Goal: Information Seeking & Learning: Learn about a topic

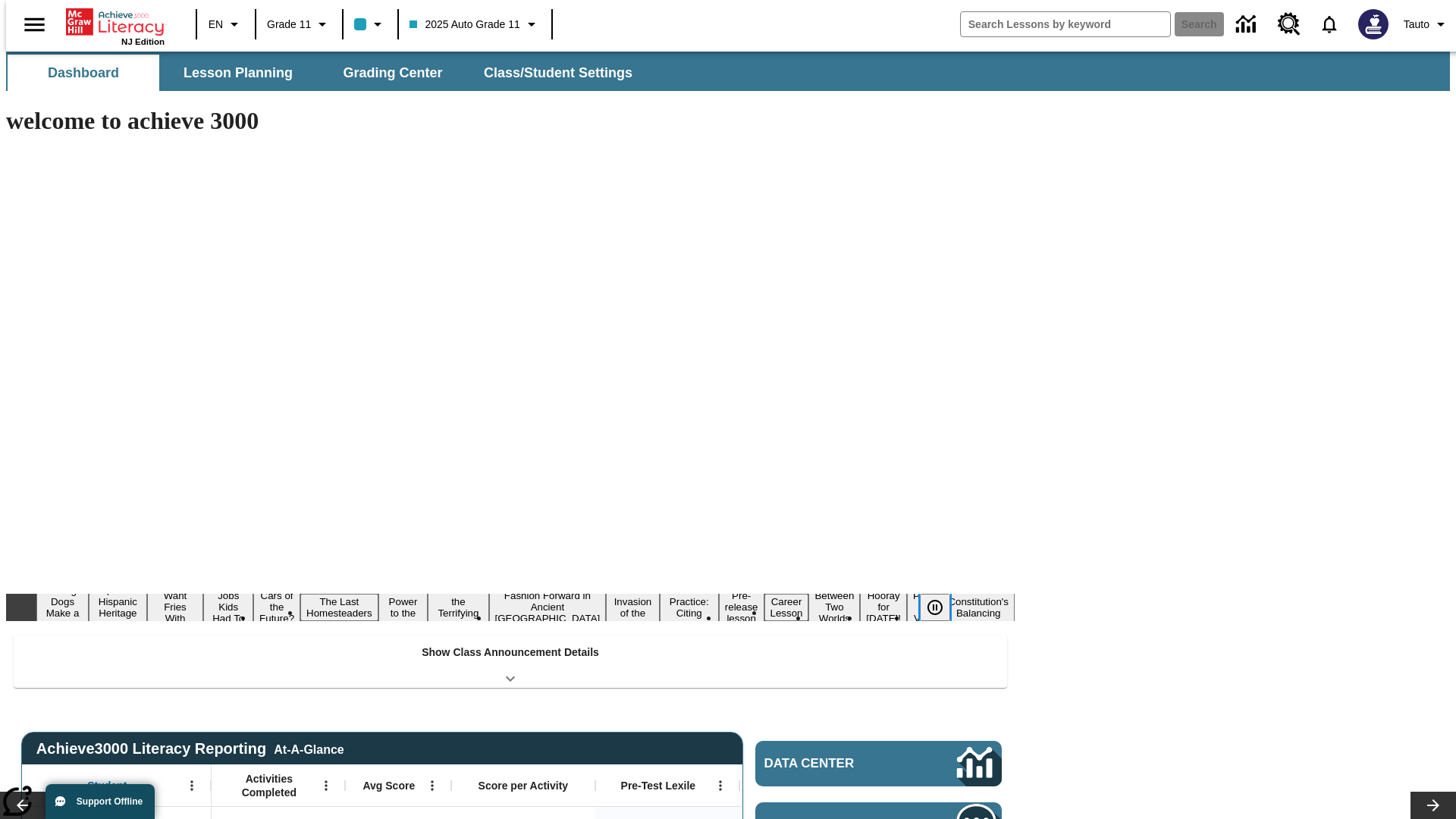
click at [941, 598] on icon "Pause" at bounding box center [935, 607] width 19 height 19
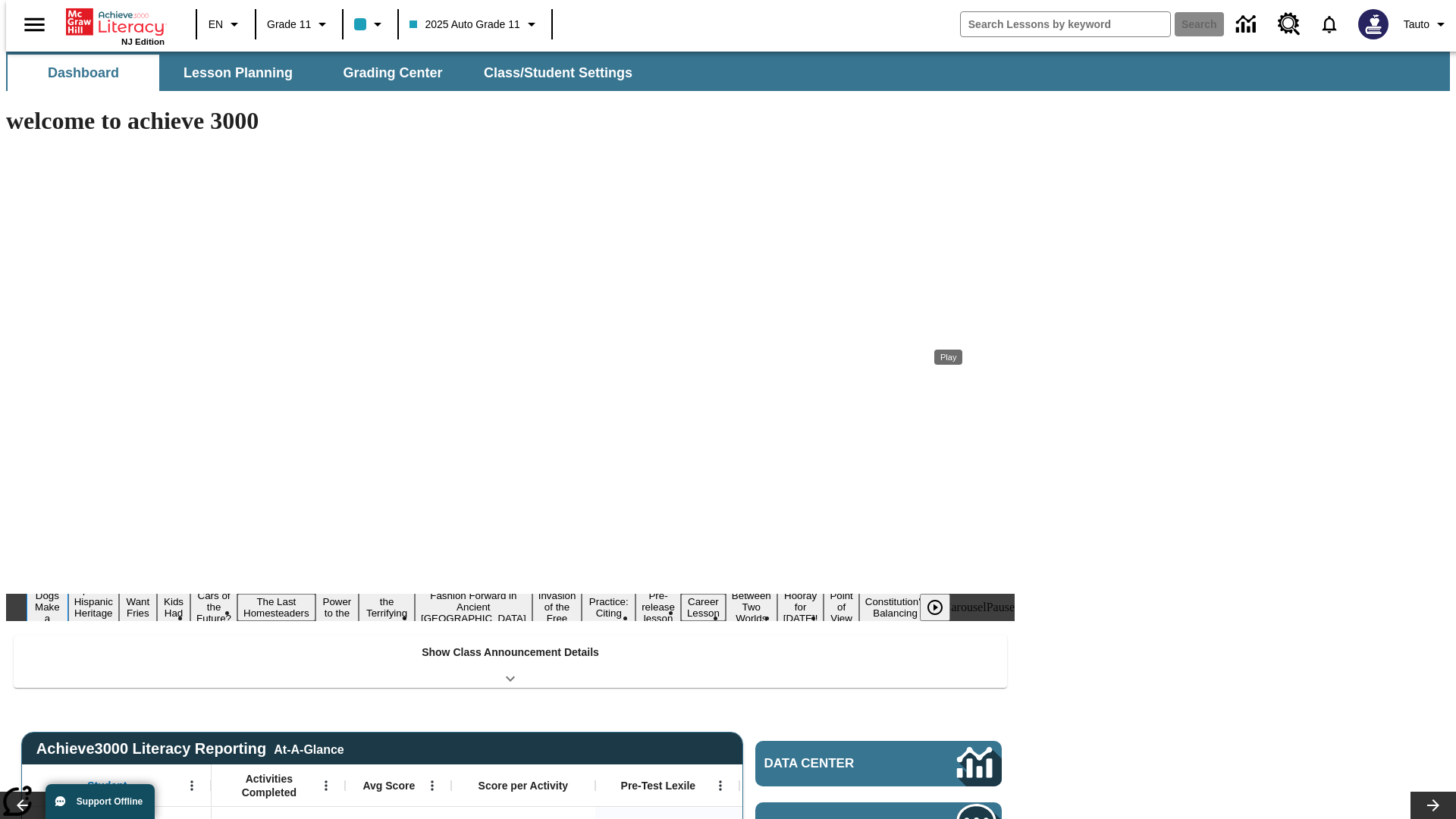
click at [68, 577] on button "Diving Dogs Make a Splash" at bounding box center [47, 607] width 41 height 60
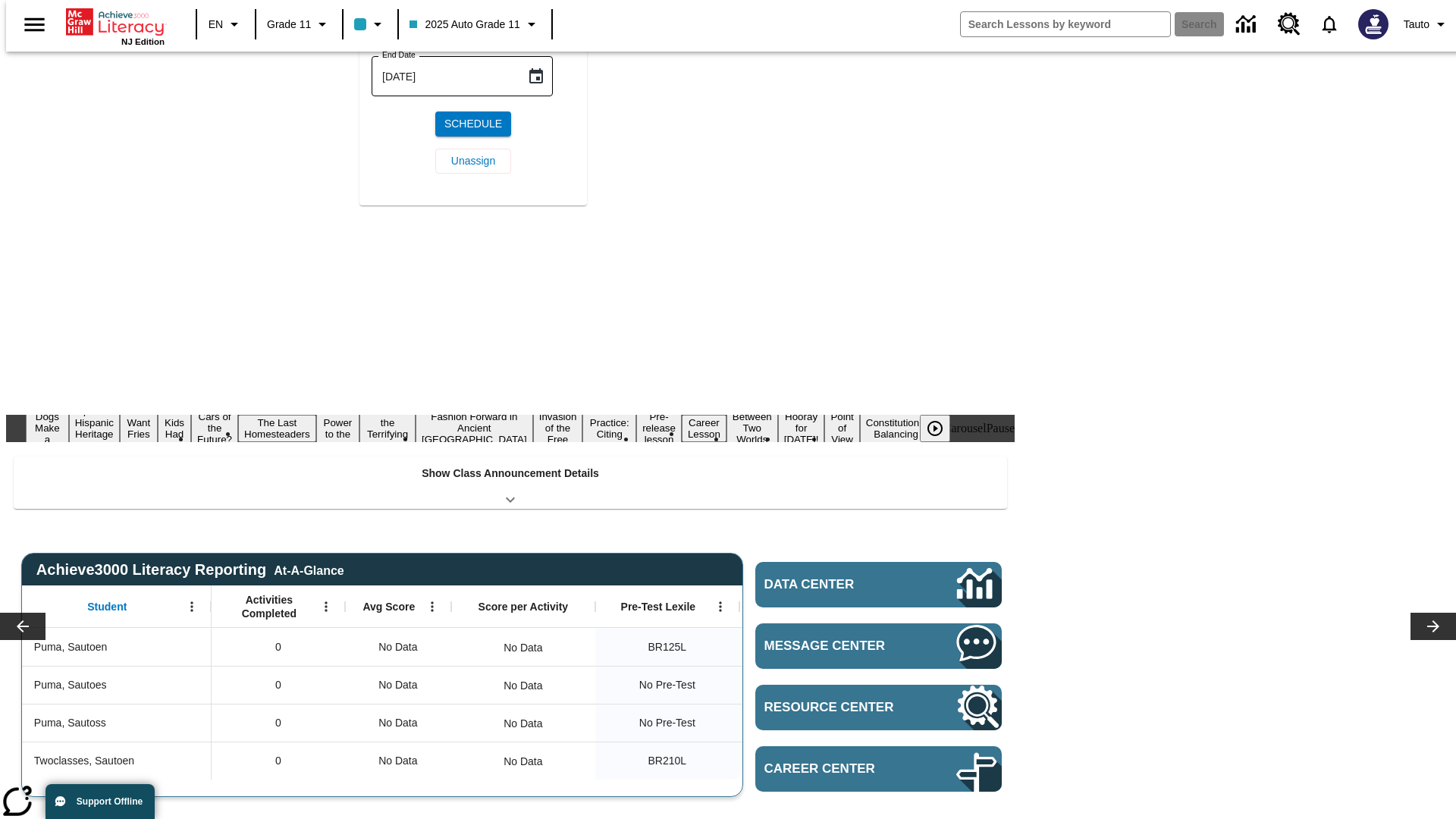
scroll to position [176, 0]
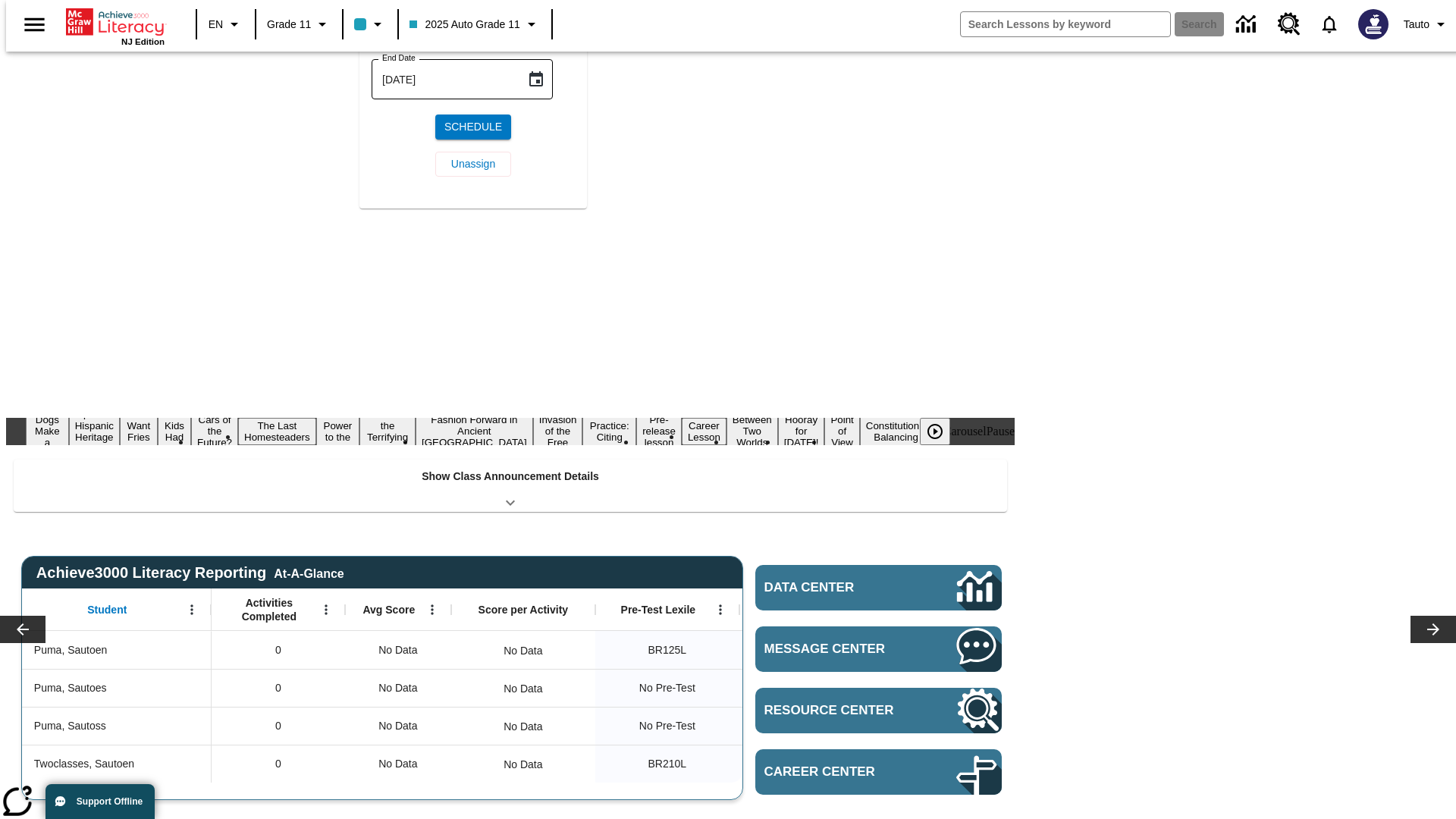
click at [541, 22] on icon "Choose date, selected date is Sep 15, 2025" at bounding box center [536, 14] width 13 height 15
